Goal: Transaction & Acquisition: Subscribe to service/newsletter

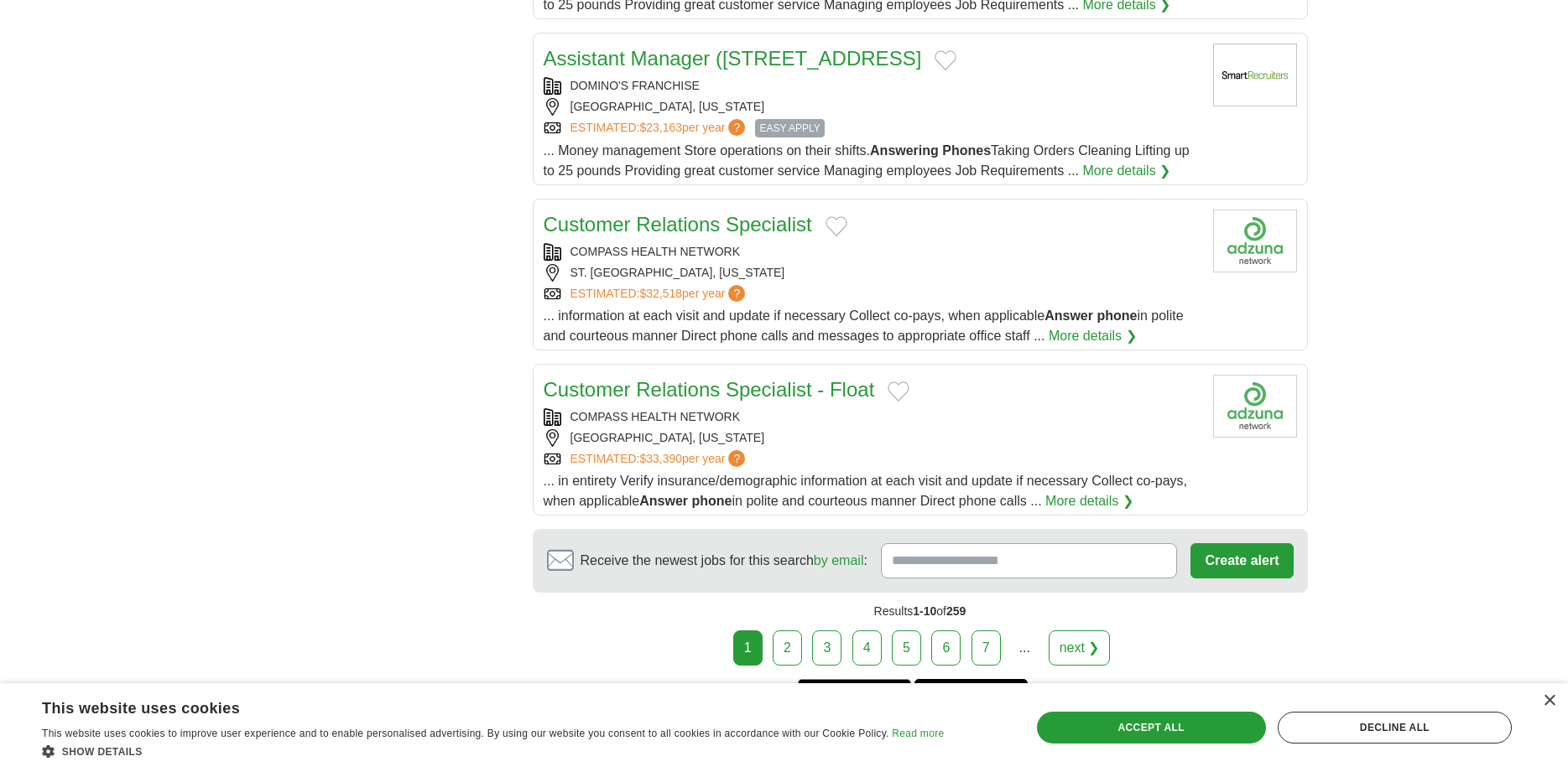
scroll to position [1625, 0]
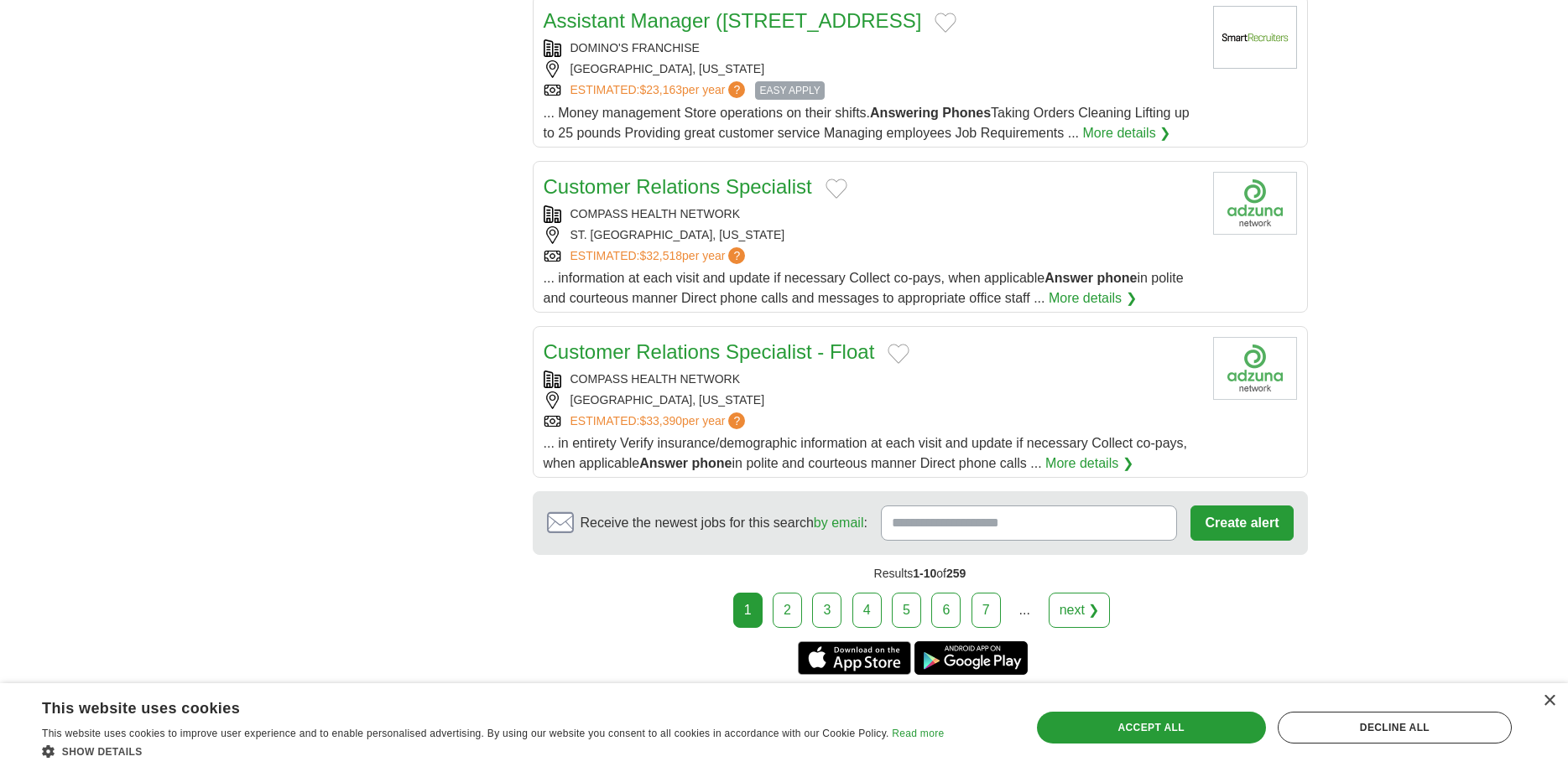
click at [799, 593] on link "2" at bounding box center [787, 611] width 29 height 35
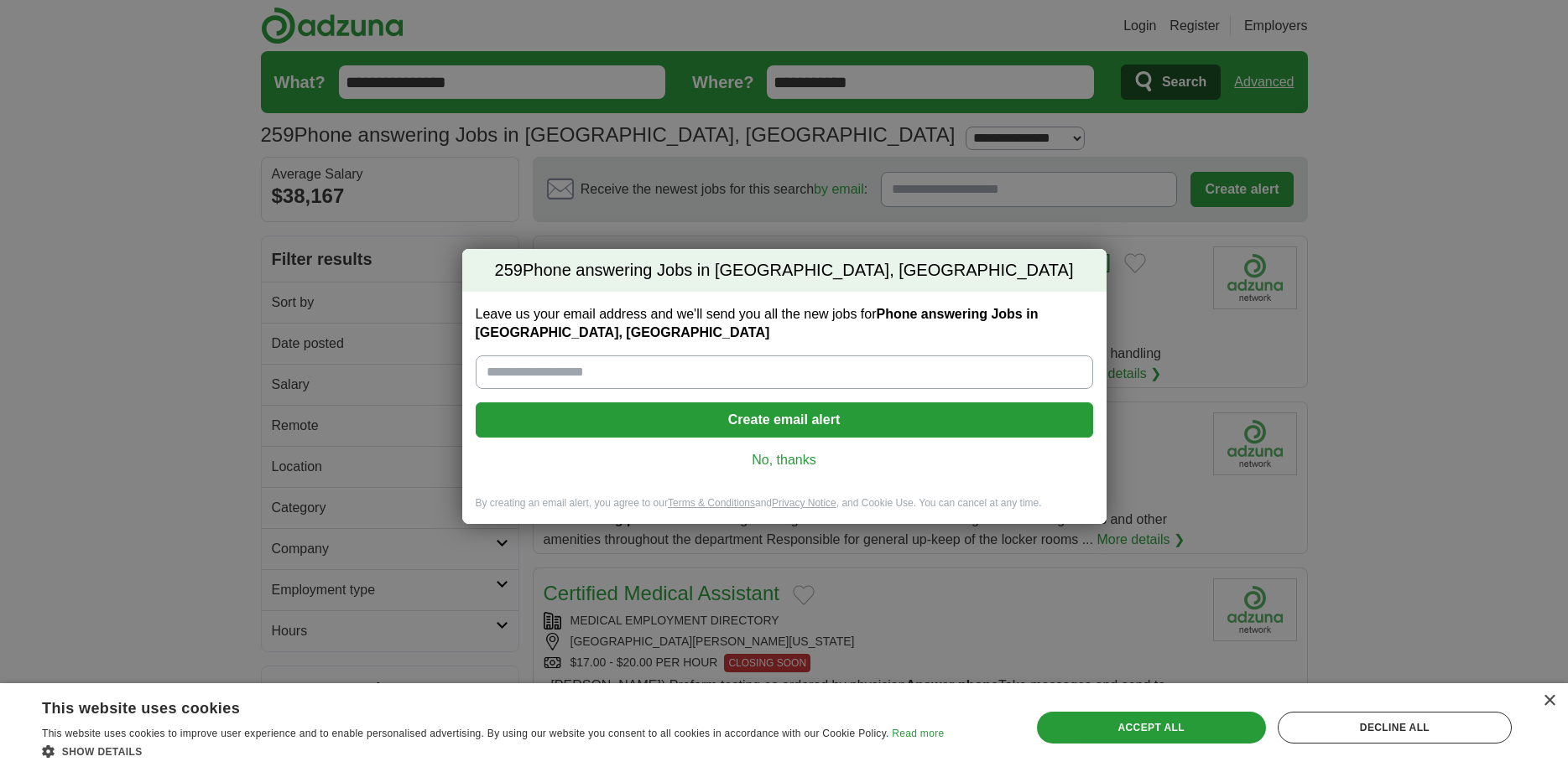
click at [538, 376] on input "Leave us your email address and we'll send you all the new jobs for Phone answe…" at bounding box center [784, 373] width 617 height 34
type input "**********"
click at [772, 429] on button "Create email alert" at bounding box center [784, 420] width 617 height 35
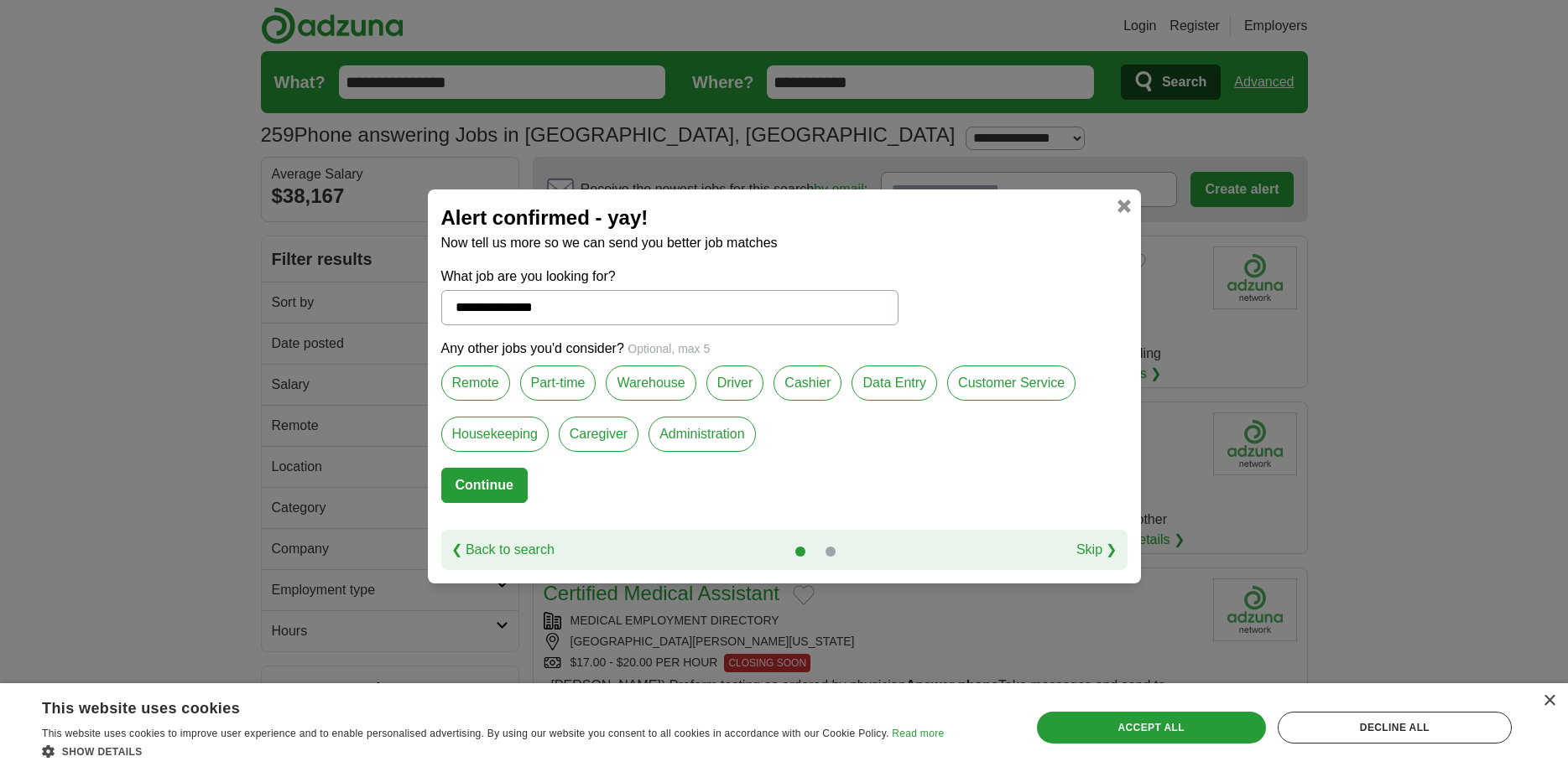
click at [557, 384] on label "Part-time" at bounding box center [558, 383] width 77 height 35
click at [501, 479] on button "Continue" at bounding box center [484, 485] width 87 height 35
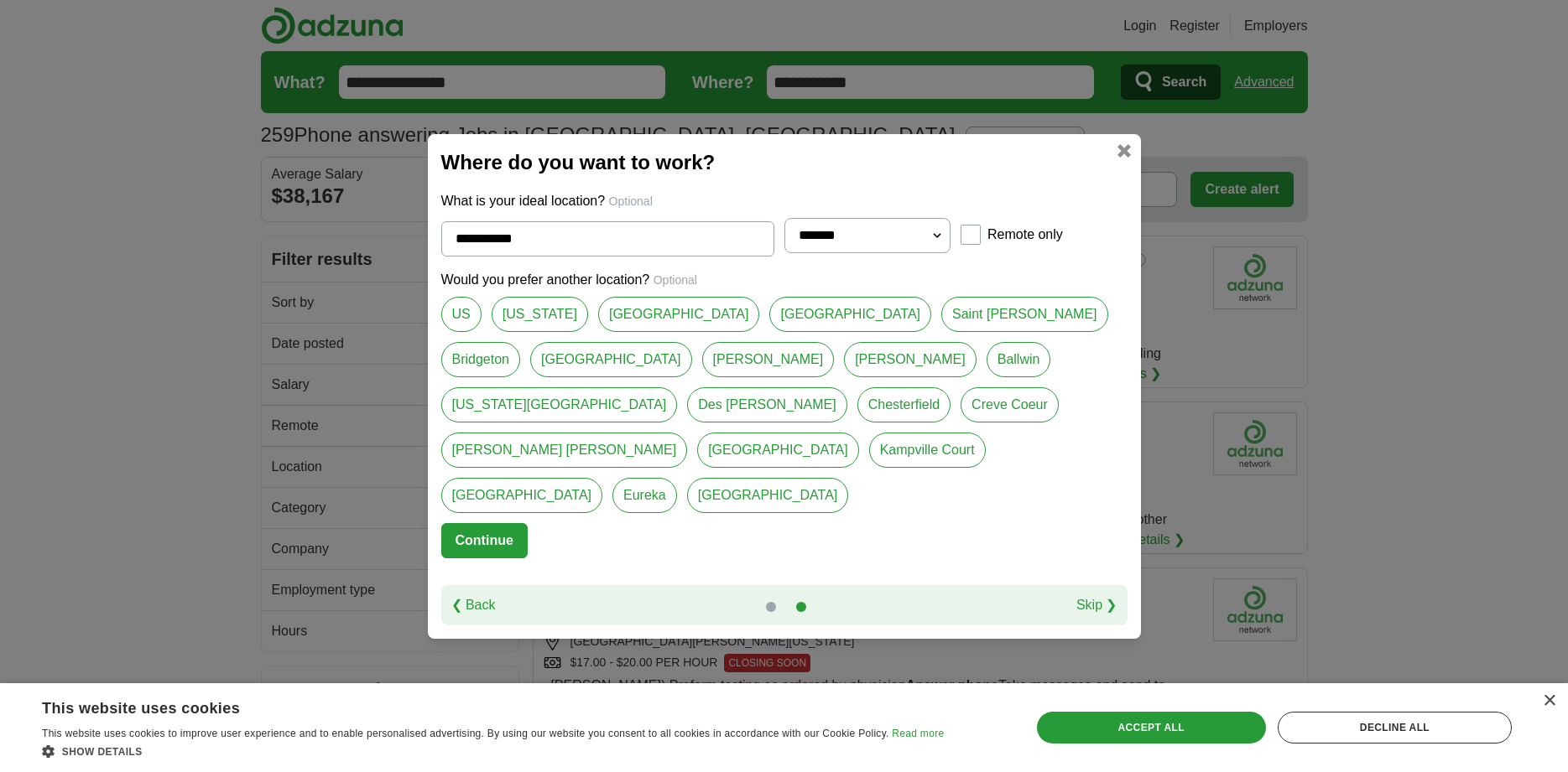
click at [493, 523] on button "Continue" at bounding box center [484, 541] width 87 height 35
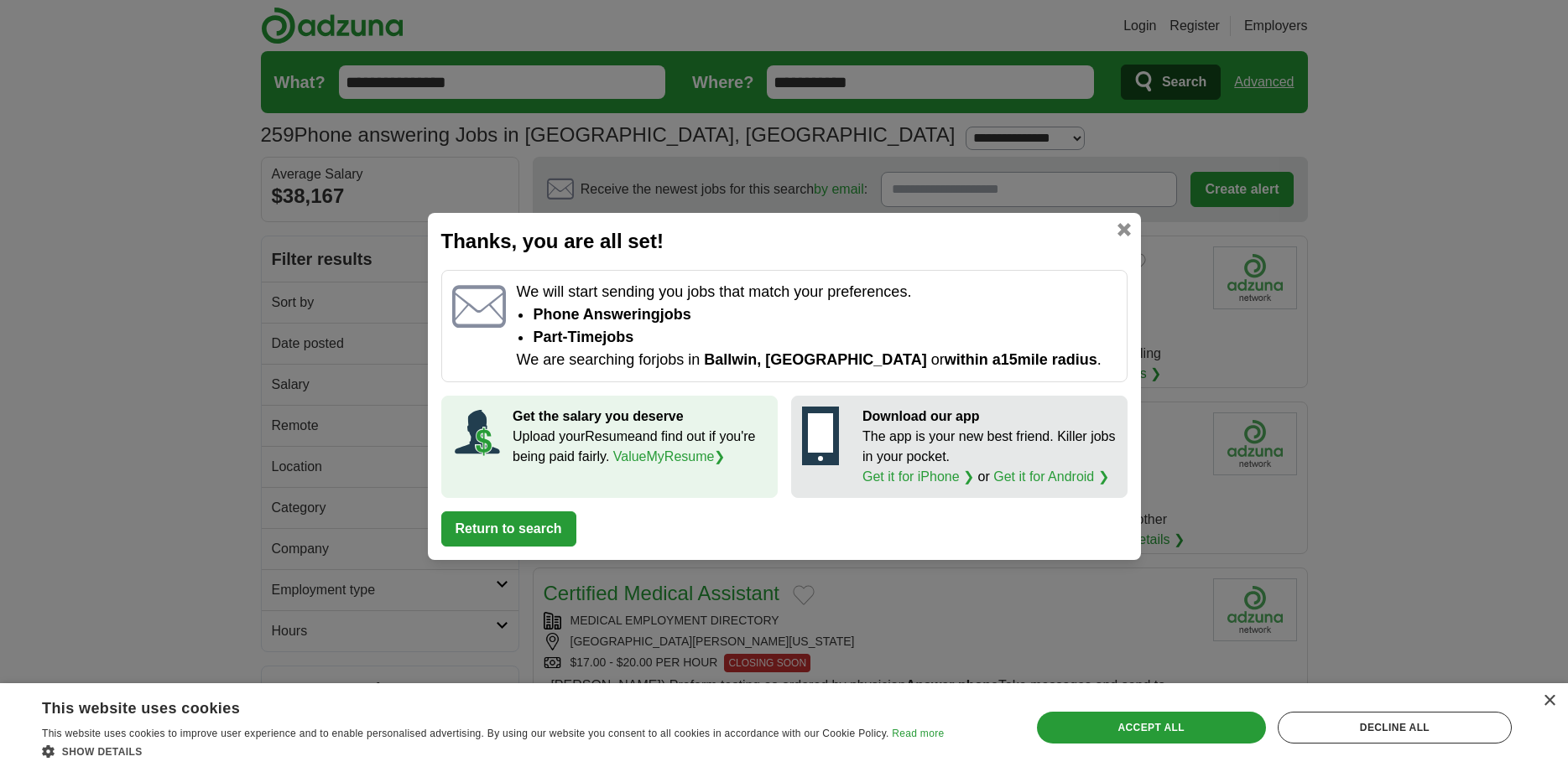
click at [492, 531] on button "Return to search" at bounding box center [508, 529] width 135 height 35
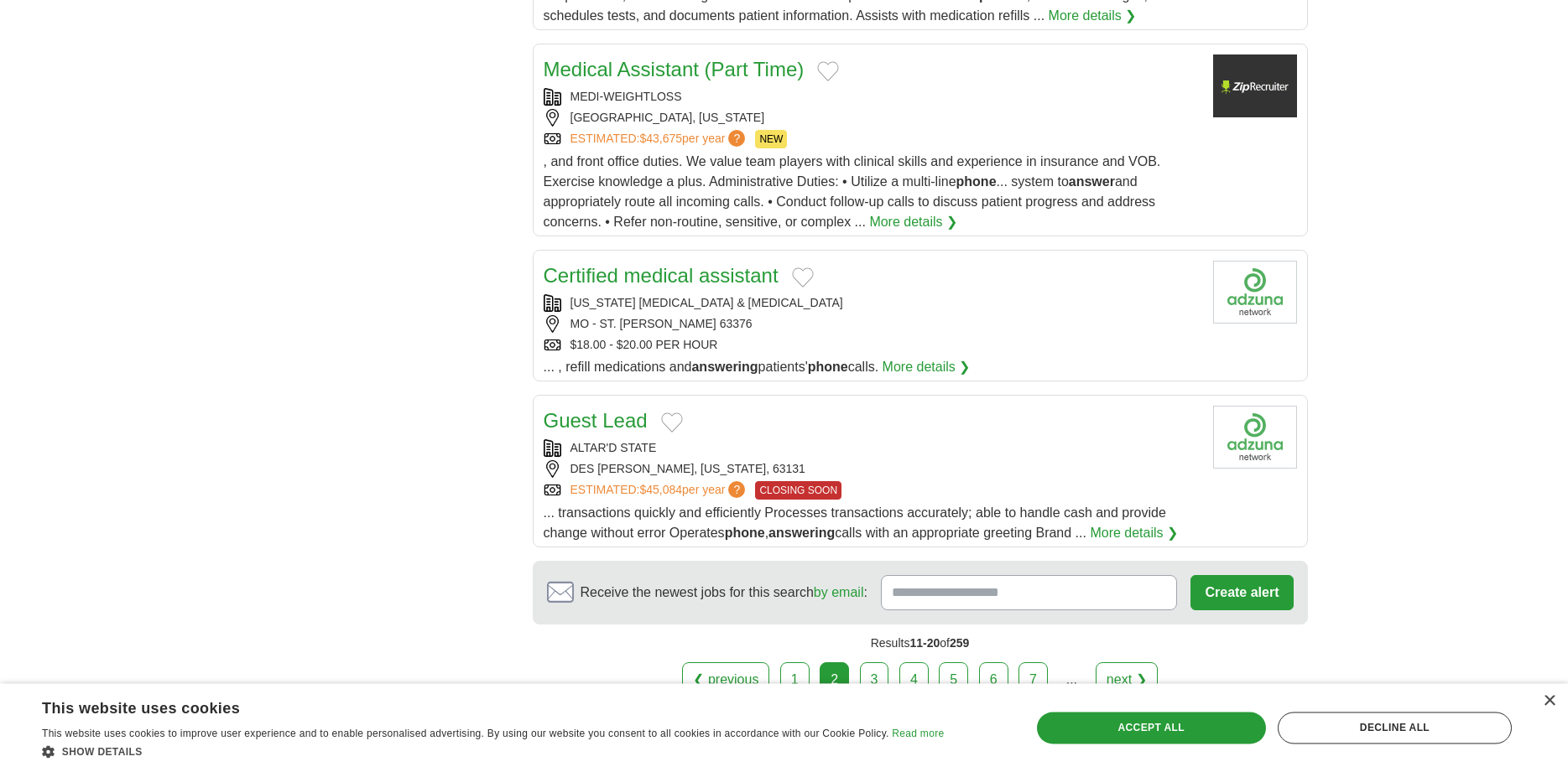
scroll to position [1625, 0]
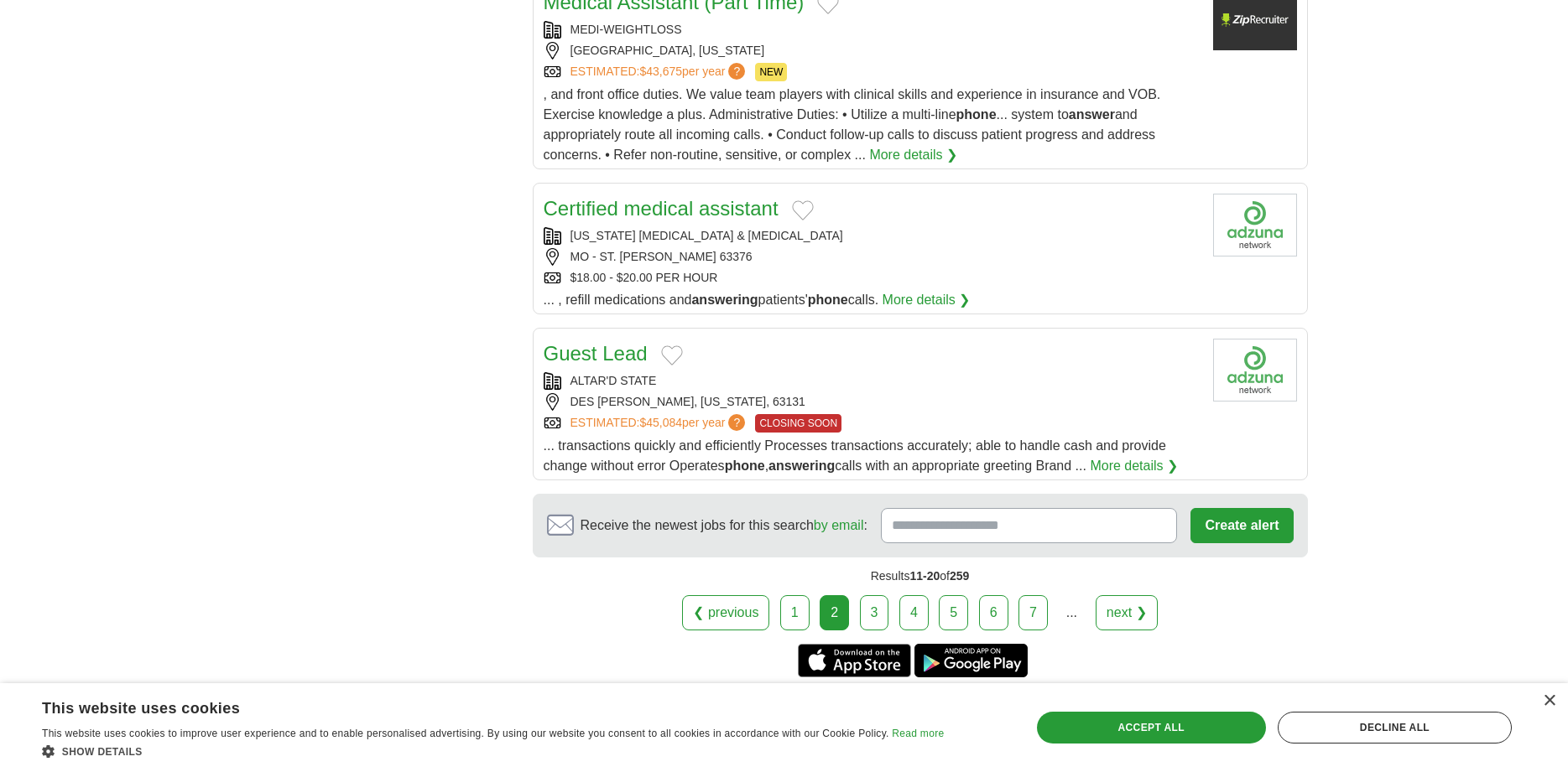
click at [874, 595] on link "3" at bounding box center [874, 613] width 29 height 35
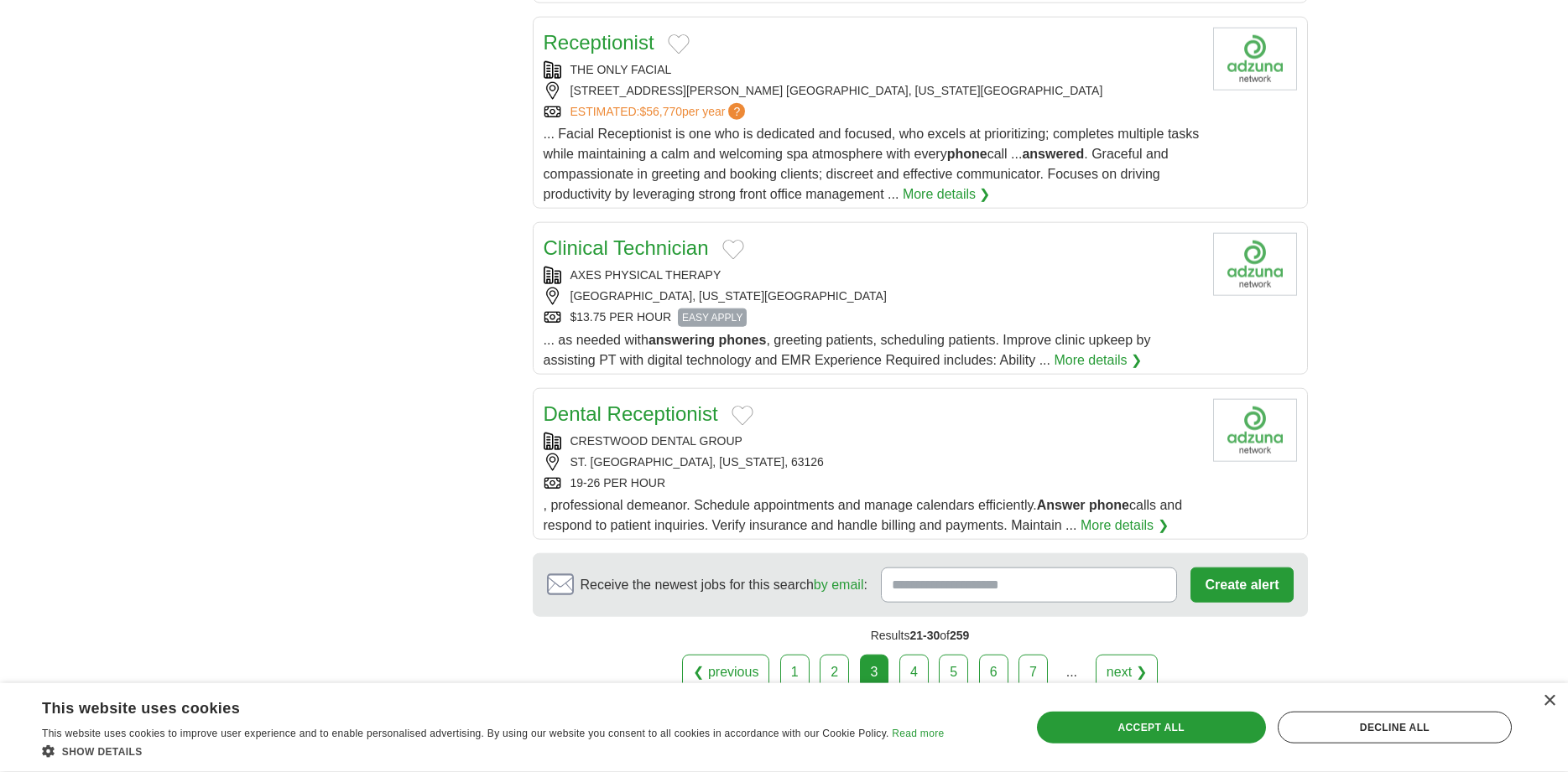
scroll to position [1711, 0]
